Goal: Complete application form

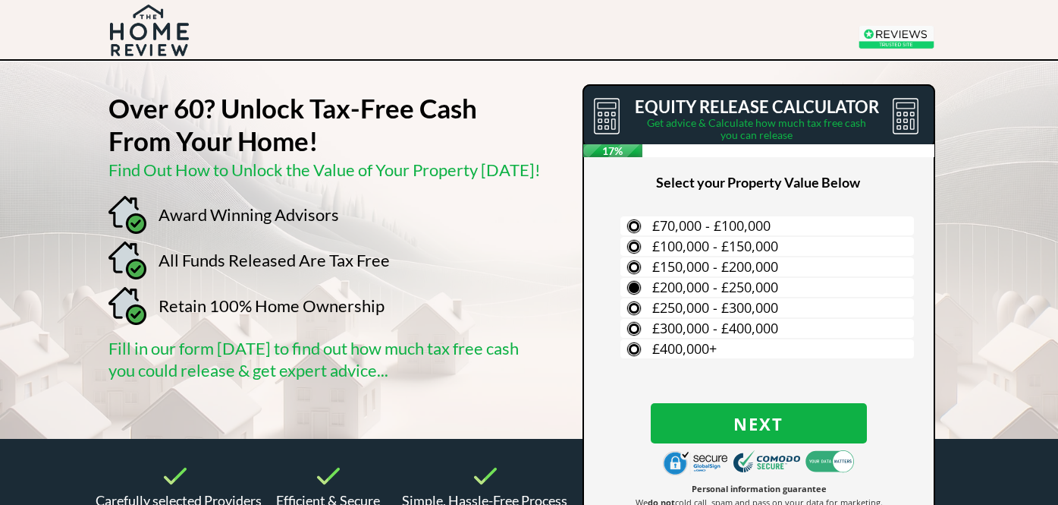
click at [770, 288] on span "£200,000 - £250,000" at bounding box center [715, 287] width 126 height 18
click at [0, 0] on input "£200,000 - £250,000" at bounding box center [0, 0] width 0 height 0
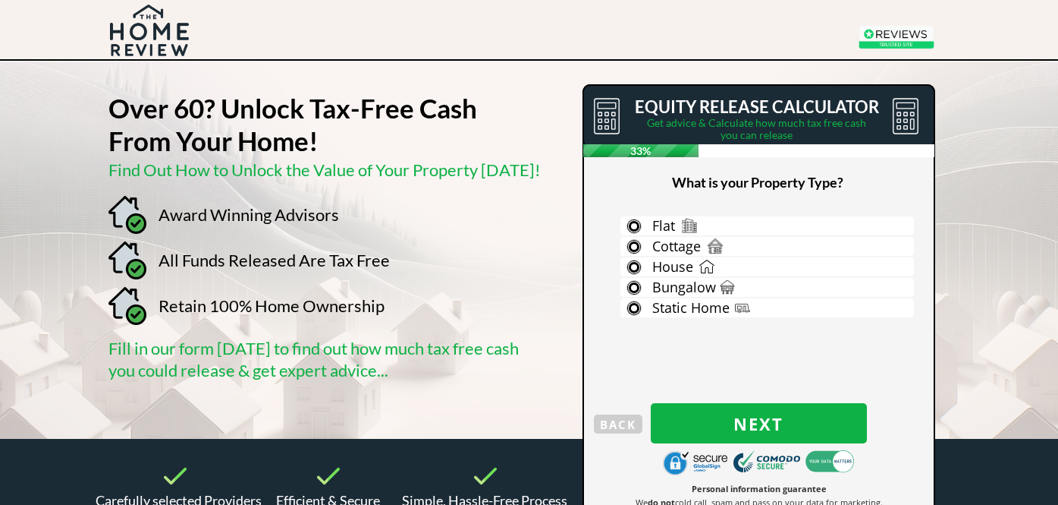
click at [770, 288] on label "Bungalow" at bounding box center [768, 287] width 294 height 19
click at [0, 0] on input "Bungalow" at bounding box center [0, 0] width 0 height 0
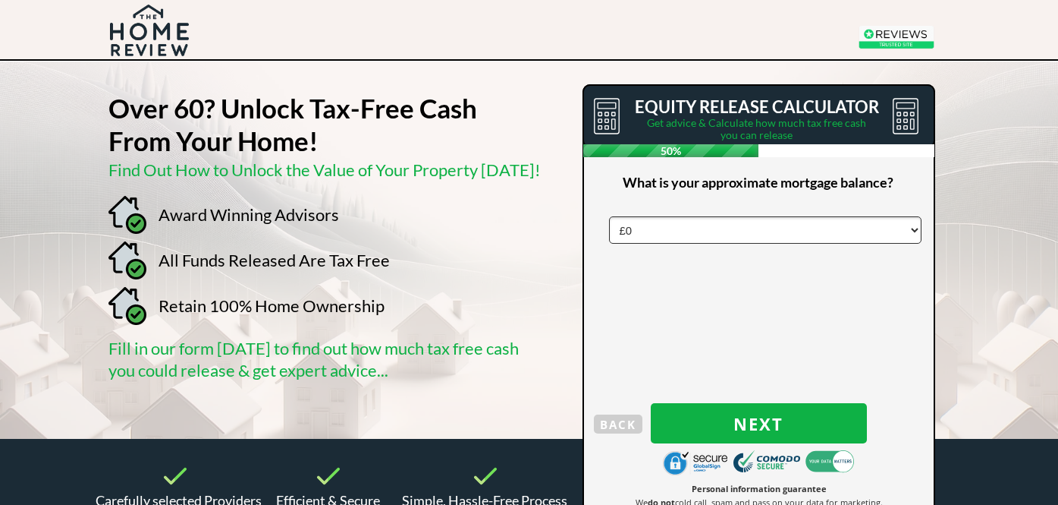
click at [831, 233] on select "£0 £5,000 £10,000 £15,000 £20,000 £25,000 £30,000 £35,000 £40,000 £45,000 £50,0…" at bounding box center [765, 229] width 313 height 27
click select "£0 £5,000 £10,000 £15,000 £20,000 £25,000 £30,000 £35,000 £40,000 £45,000 £50,0…" at bounding box center [765, 229] width 313 height 27
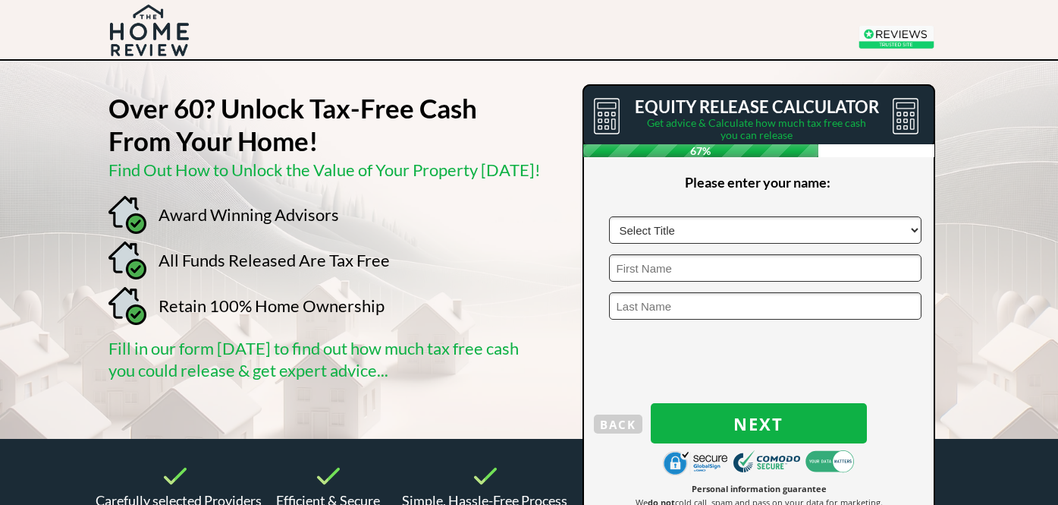
click at [813, 233] on select "Select Title Mr Mrs Ms Miss Dr [PERSON_NAME]" at bounding box center [765, 229] width 313 height 27
select select "Mrs"
click at [609, 216] on select "Select Title Mr Mrs Ms Miss Dr [PERSON_NAME]" at bounding box center [765, 229] width 313 height 27
click at [749, 266] on input "text" at bounding box center [765, 267] width 313 height 27
type input "Test"
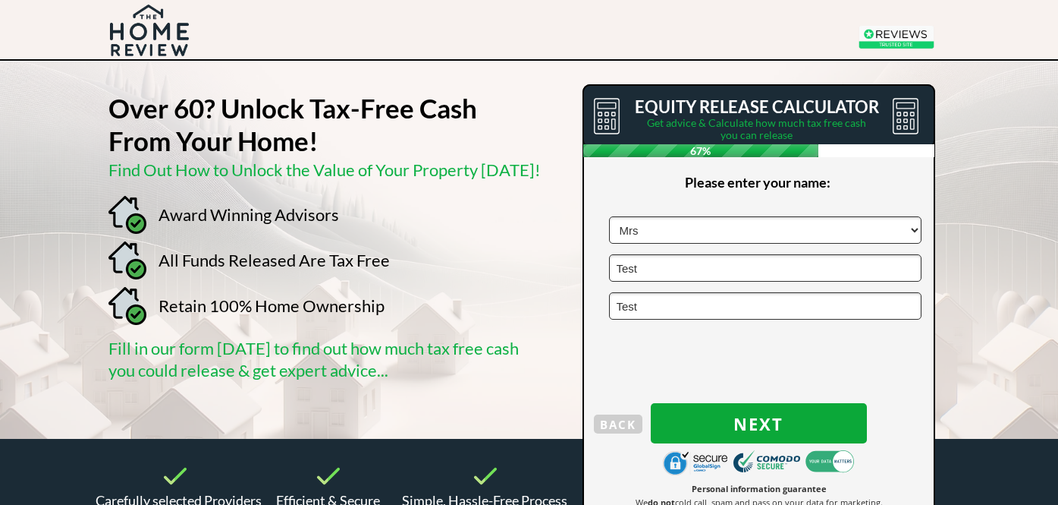
type input "Test"
click at [828, 411] on button "Next" at bounding box center [759, 423] width 216 height 40
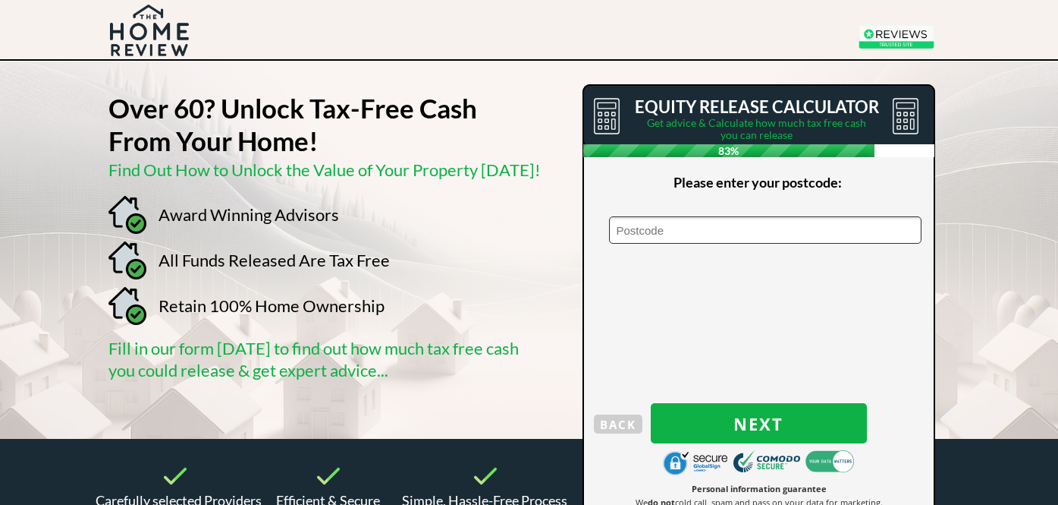
click at [798, 231] on input "text" at bounding box center [765, 229] width 313 height 27
type input "cf3 1qu"
click at [828, 447] on div at bounding box center [759, 314] width 350 height 457
click at [838, 432] on span "Next" at bounding box center [759, 423] width 216 height 20
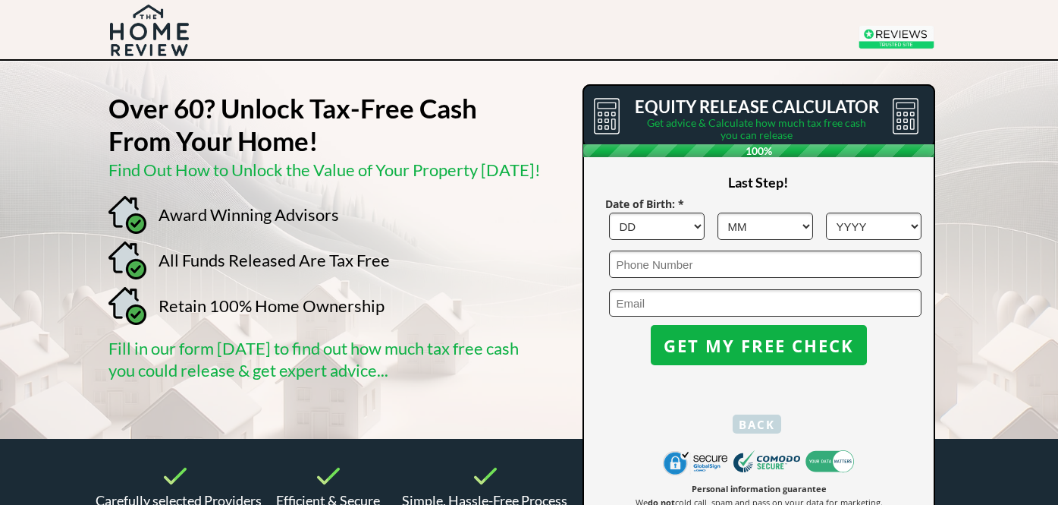
click at [747, 422] on span "BACK" at bounding box center [757, 424] width 49 height 20
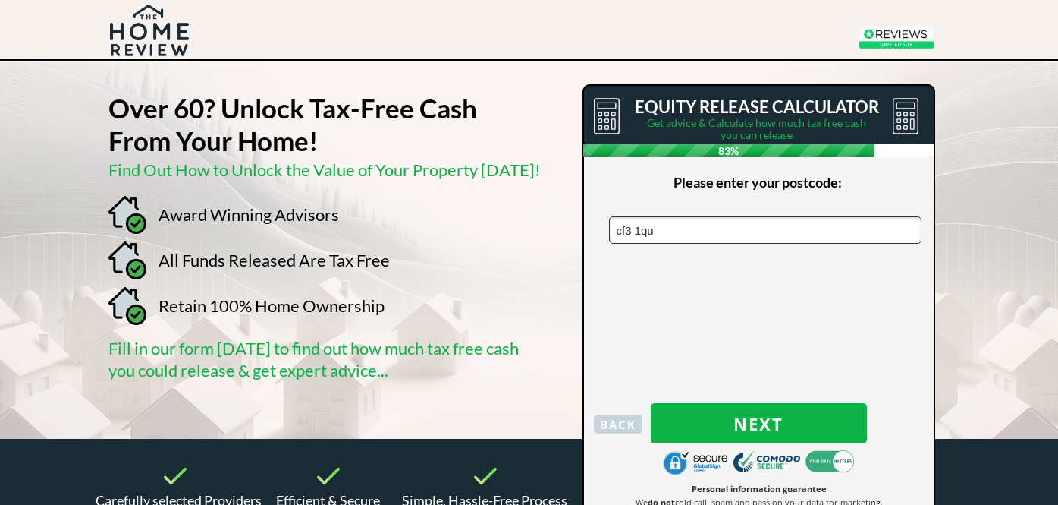
click at [609, 424] on span "BACK" at bounding box center [618, 424] width 49 height 20
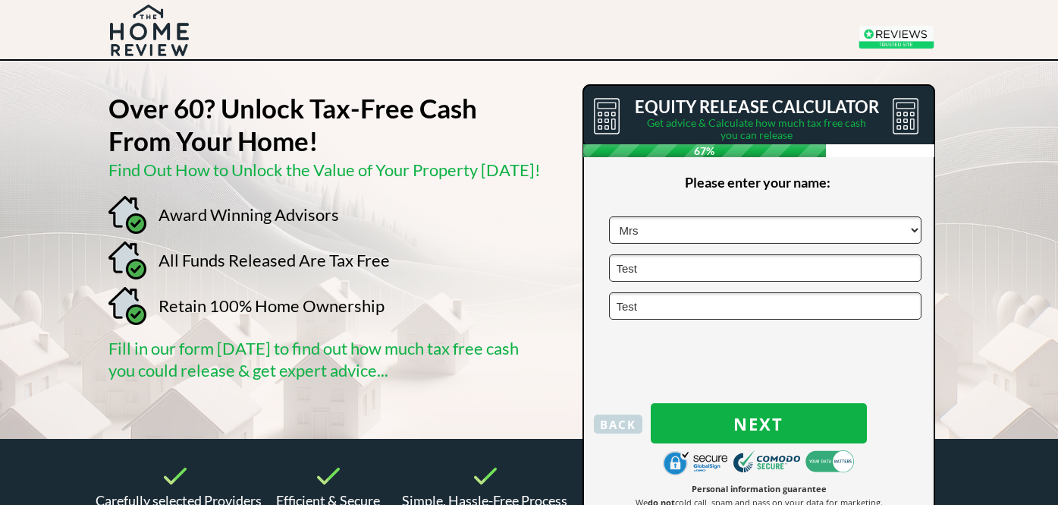
click at [609, 424] on span "BACK" at bounding box center [618, 424] width 49 height 20
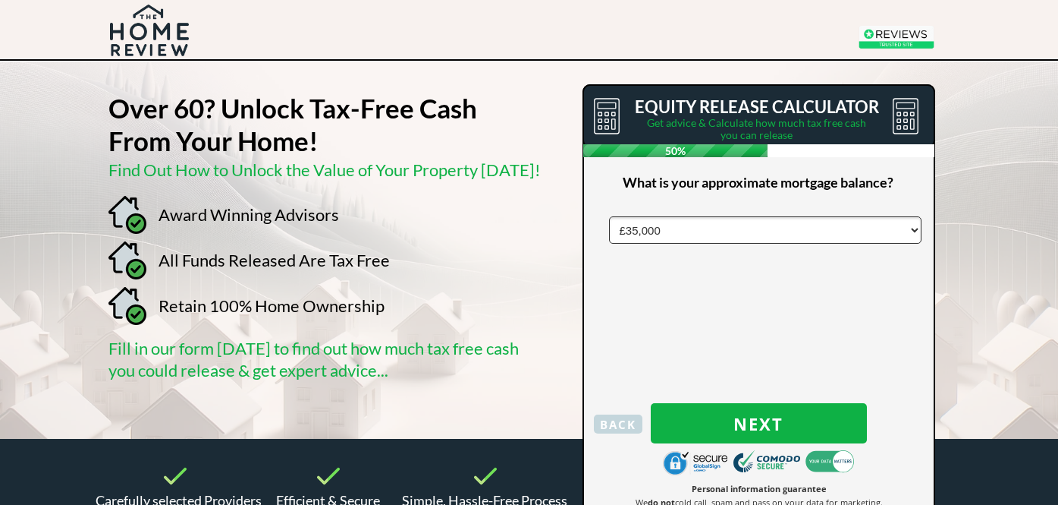
click at [609, 424] on span "BACK" at bounding box center [618, 424] width 49 height 20
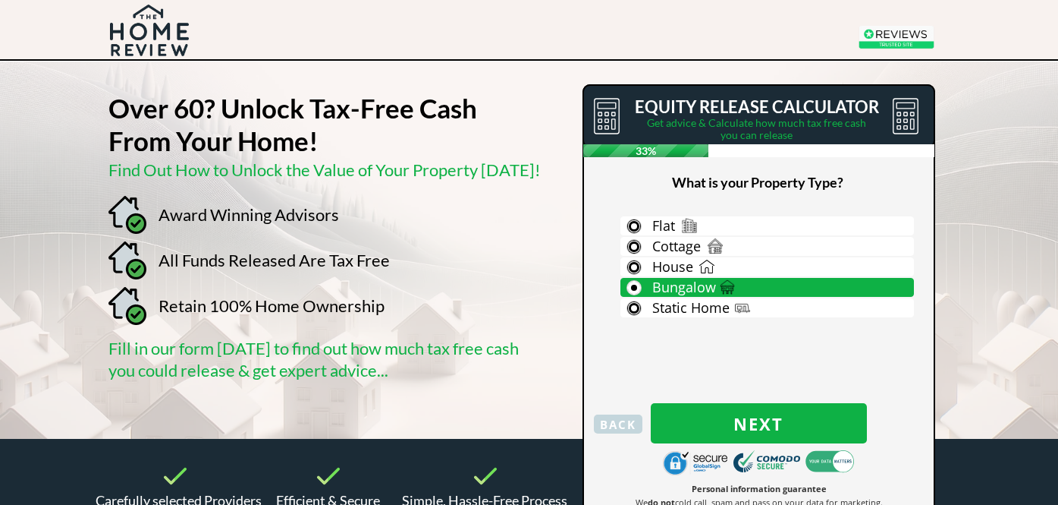
click at [609, 424] on span "BACK" at bounding box center [618, 424] width 49 height 20
